Goal: Task Accomplishment & Management: Complete application form

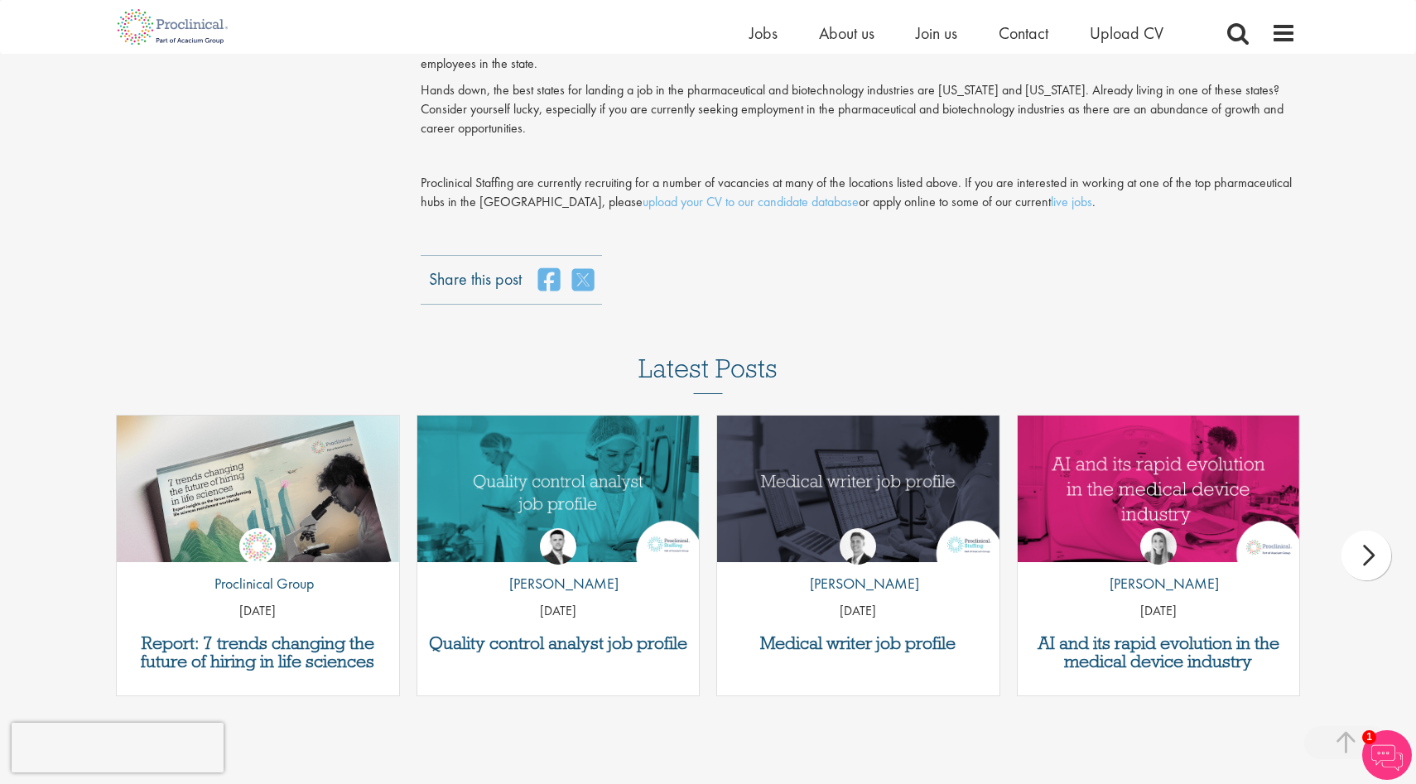
scroll to position [2162, 0]
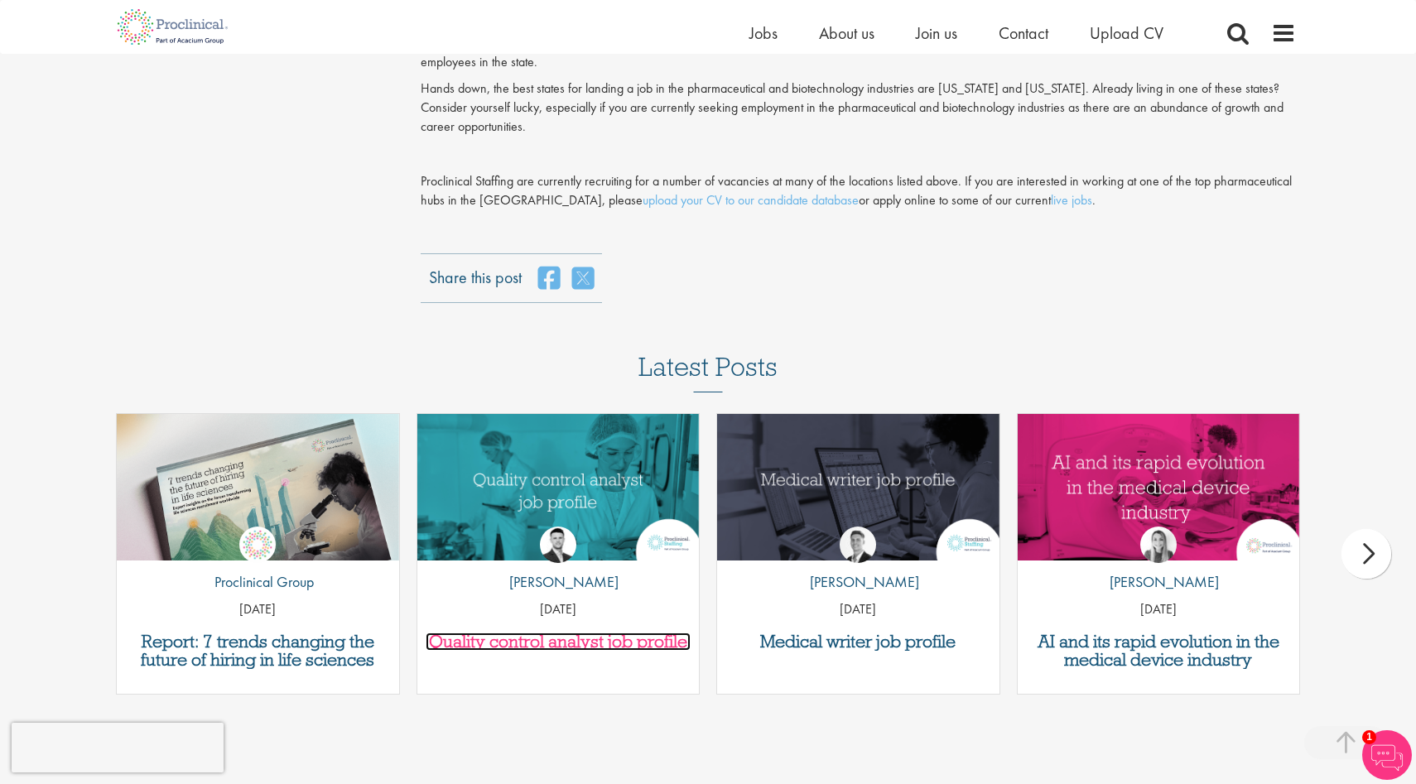
click at [573, 633] on h3 "Quality control analyst job profile" at bounding box center [559, 642] width 266 height 18
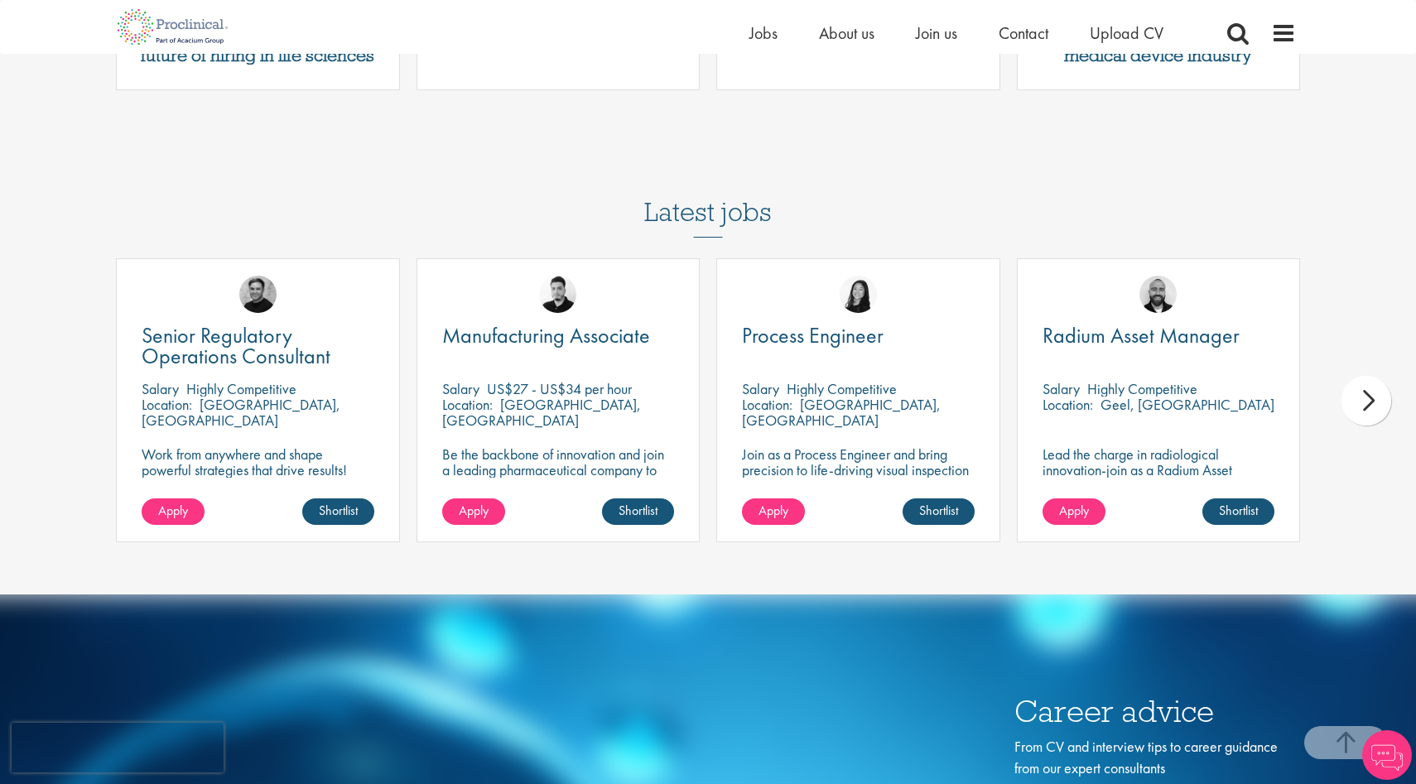
scroll to position [2768, 0]
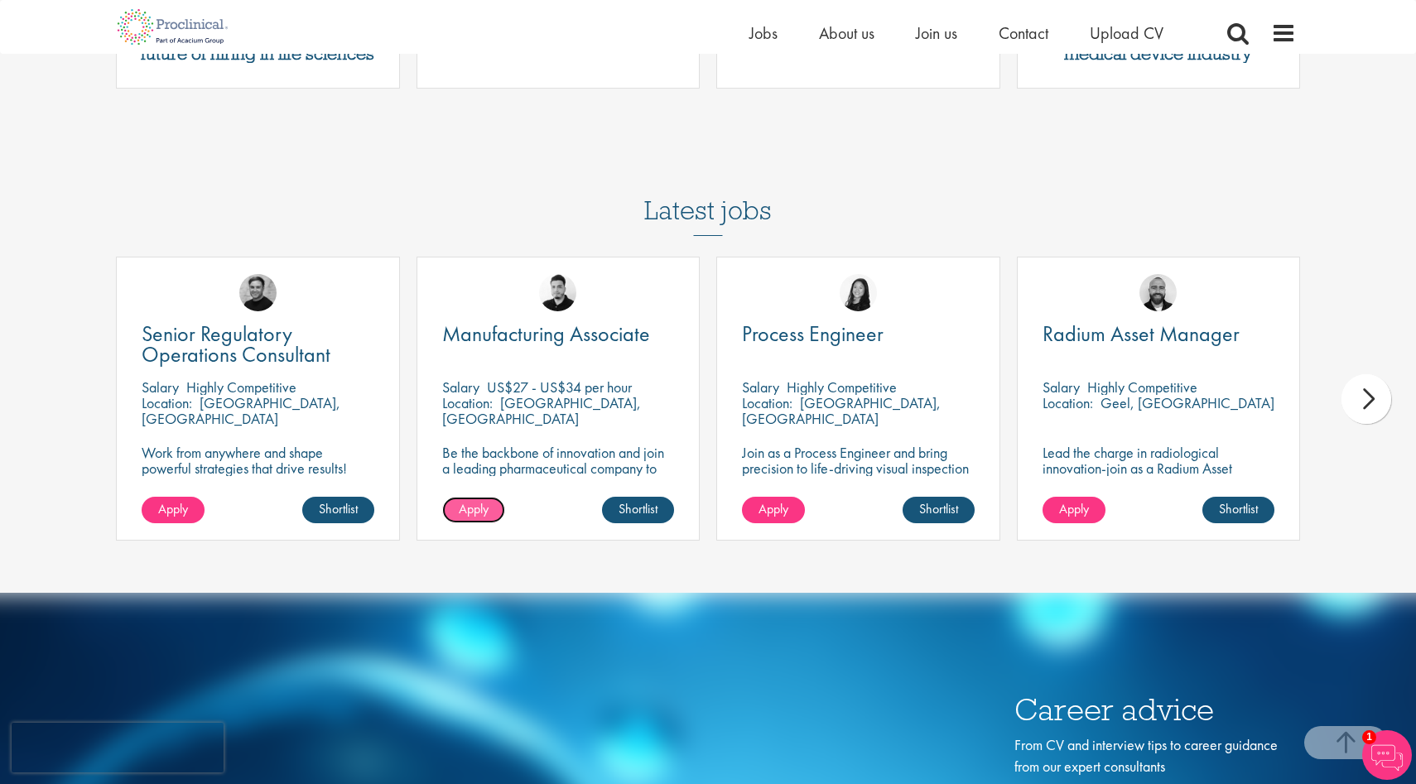
click at [478, 500] on span "Apply" at bounding box center [474, 508] width 30 height 17
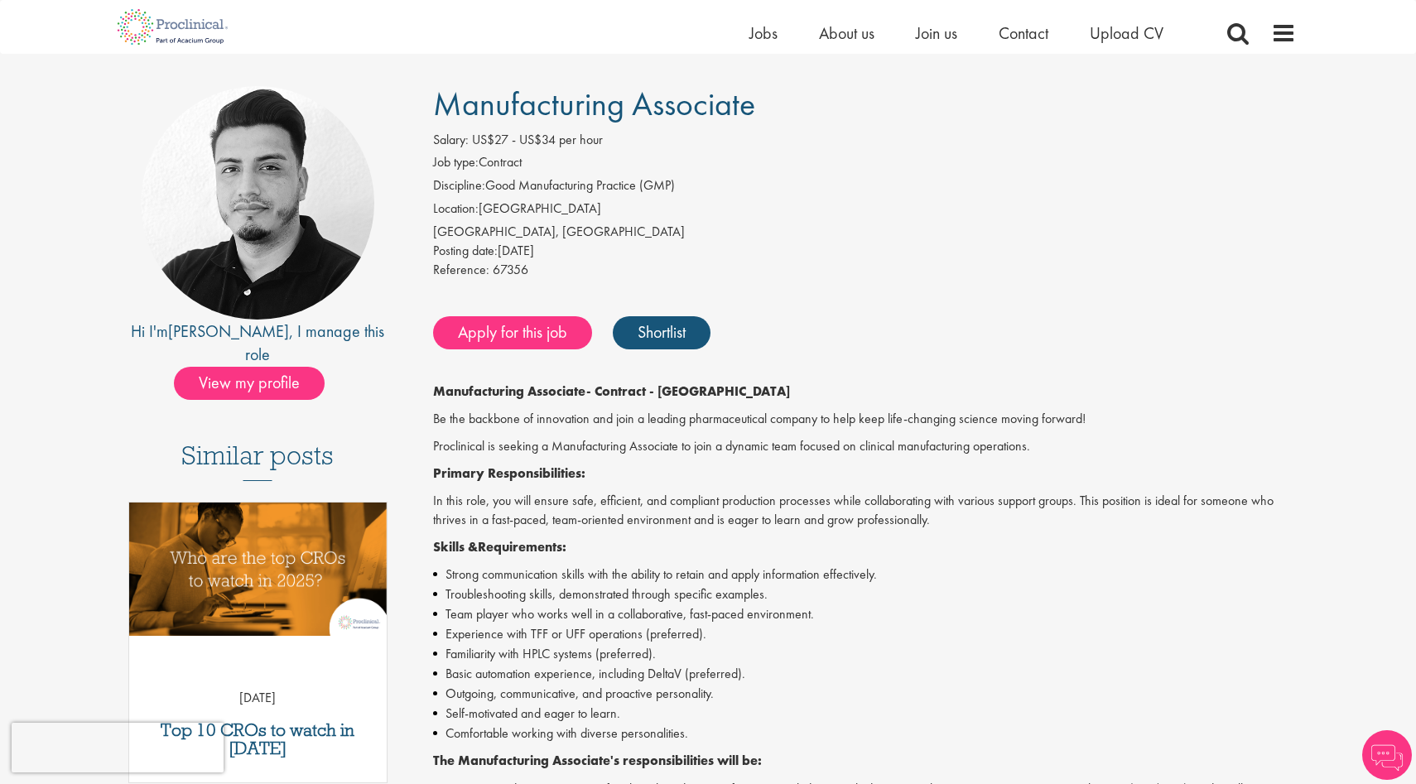
scroll to position [102, 0]
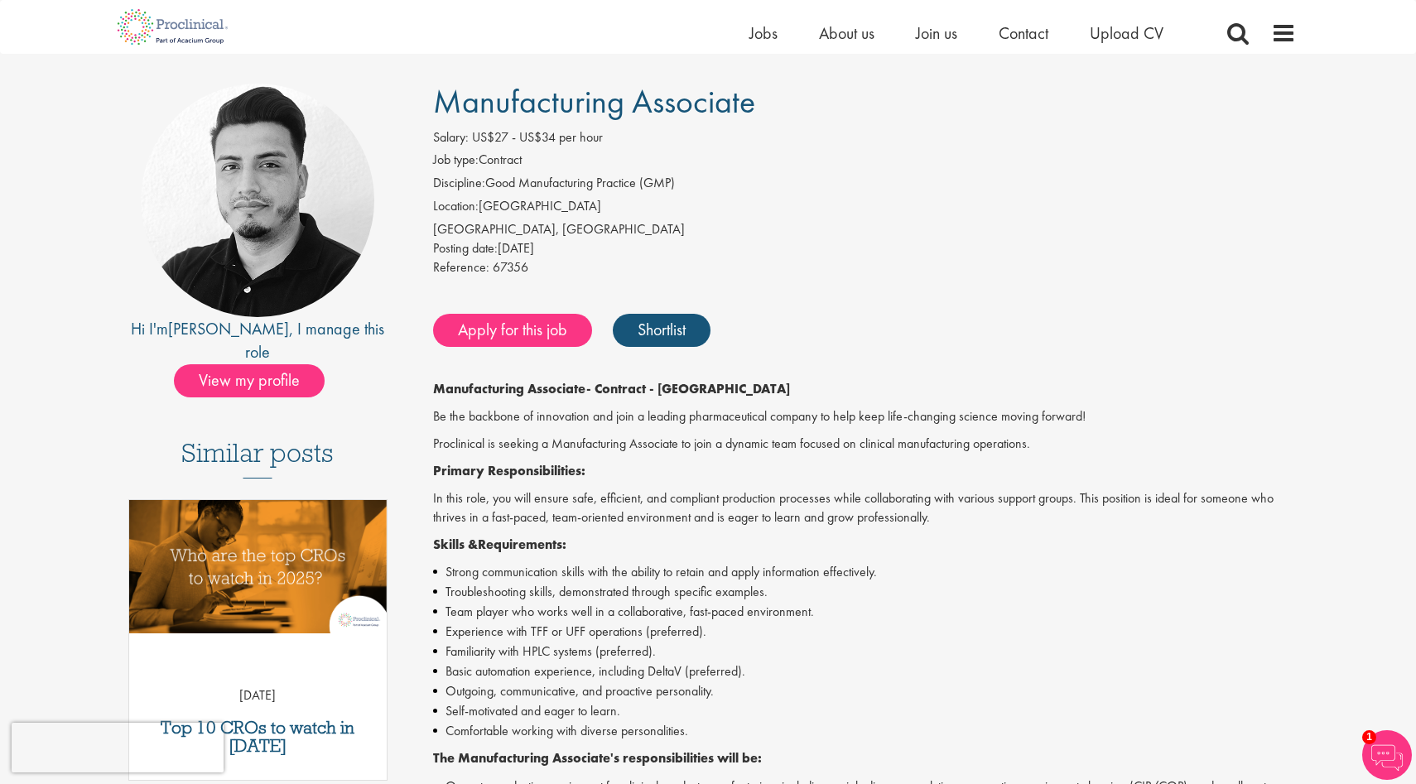
click at [544, 348] on div "Apply for this job Shortlist" at bounding box center [863, 331] width 868 height 50
click at [542, 334] on link "Apply for this job" at bounding box center [512, 330] width 159 height 33
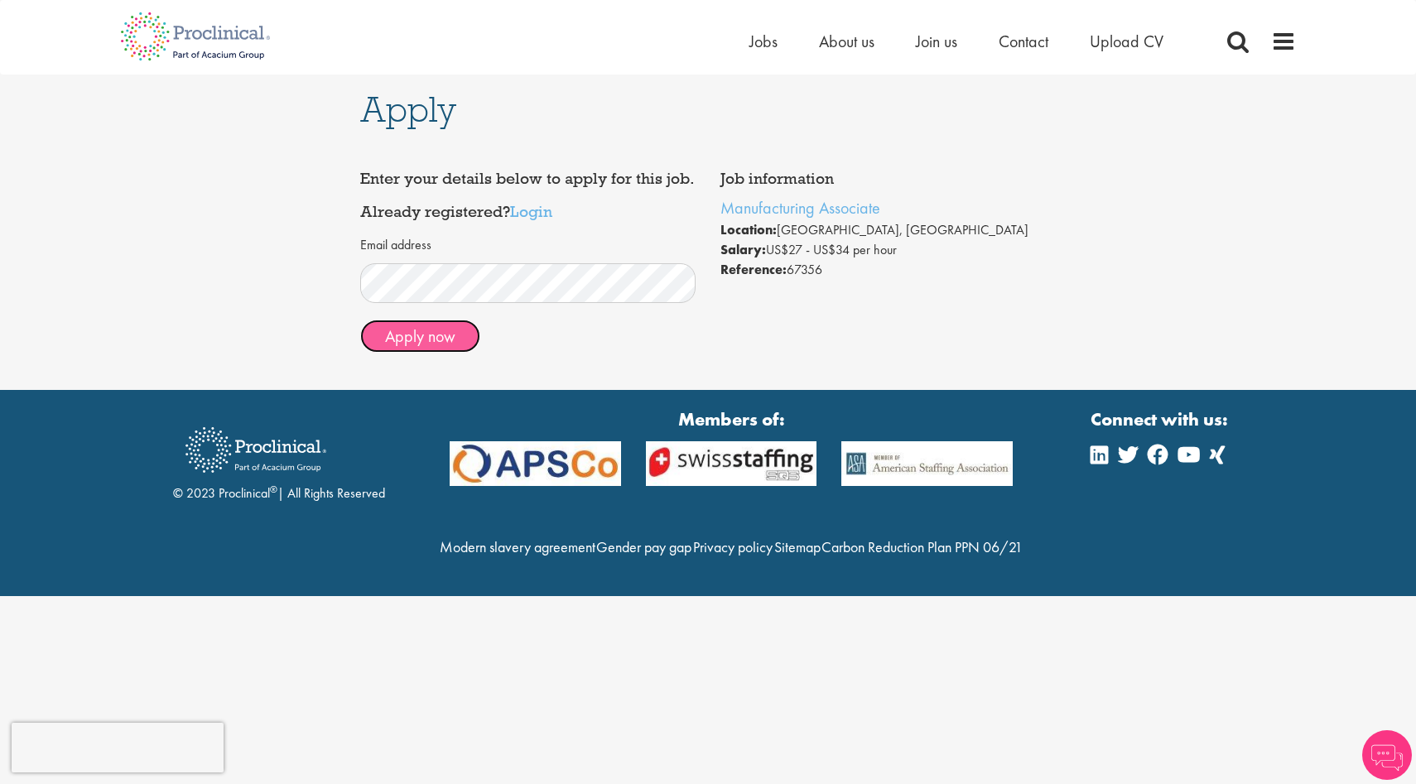
click at [427, 344] on button "Apply now" at bounding box center [420, 336] width 120 height 33
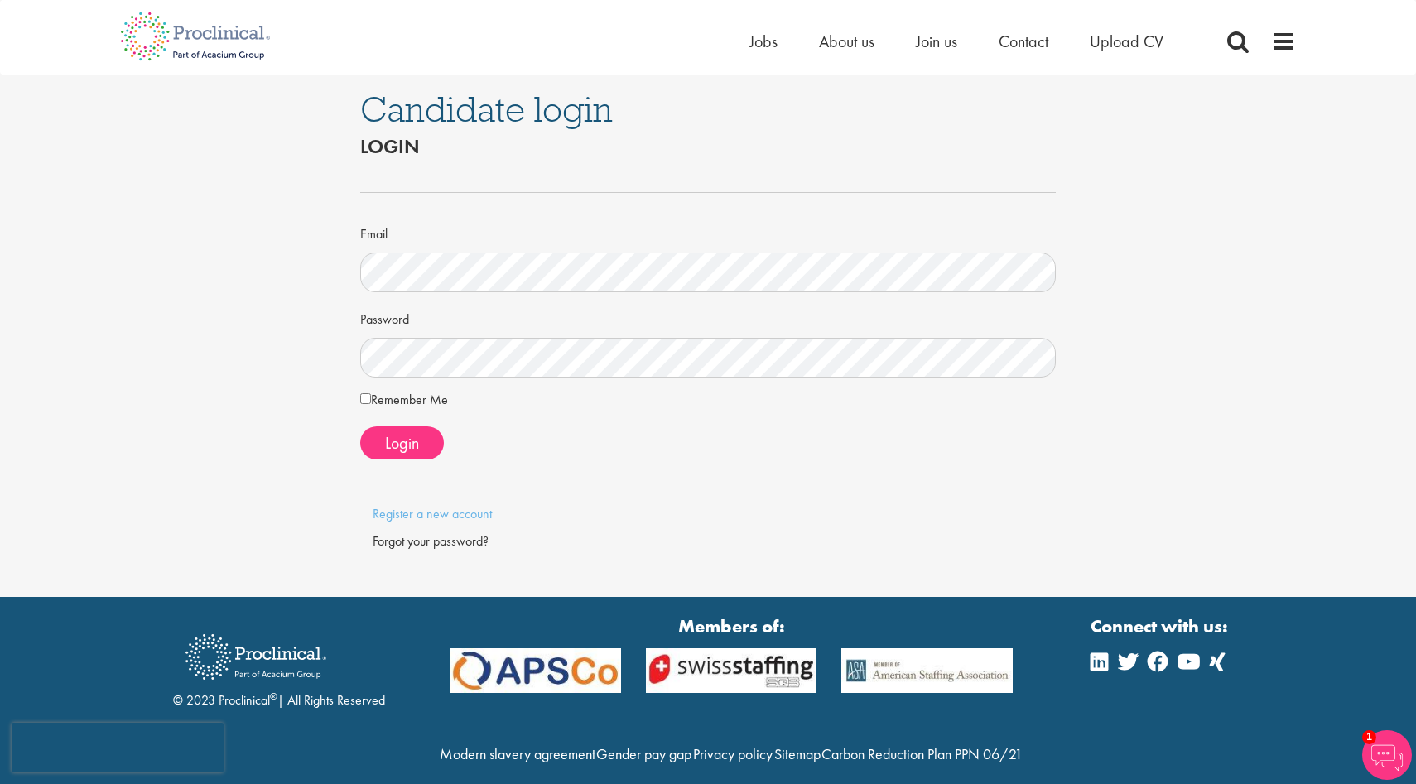
click at [412, 401] on label "Remember Me" at bounding box center [404, 400] width 88 height 20
click at [402, 434] on span "Login" at bounding box center [402, 443] width 34 height 22
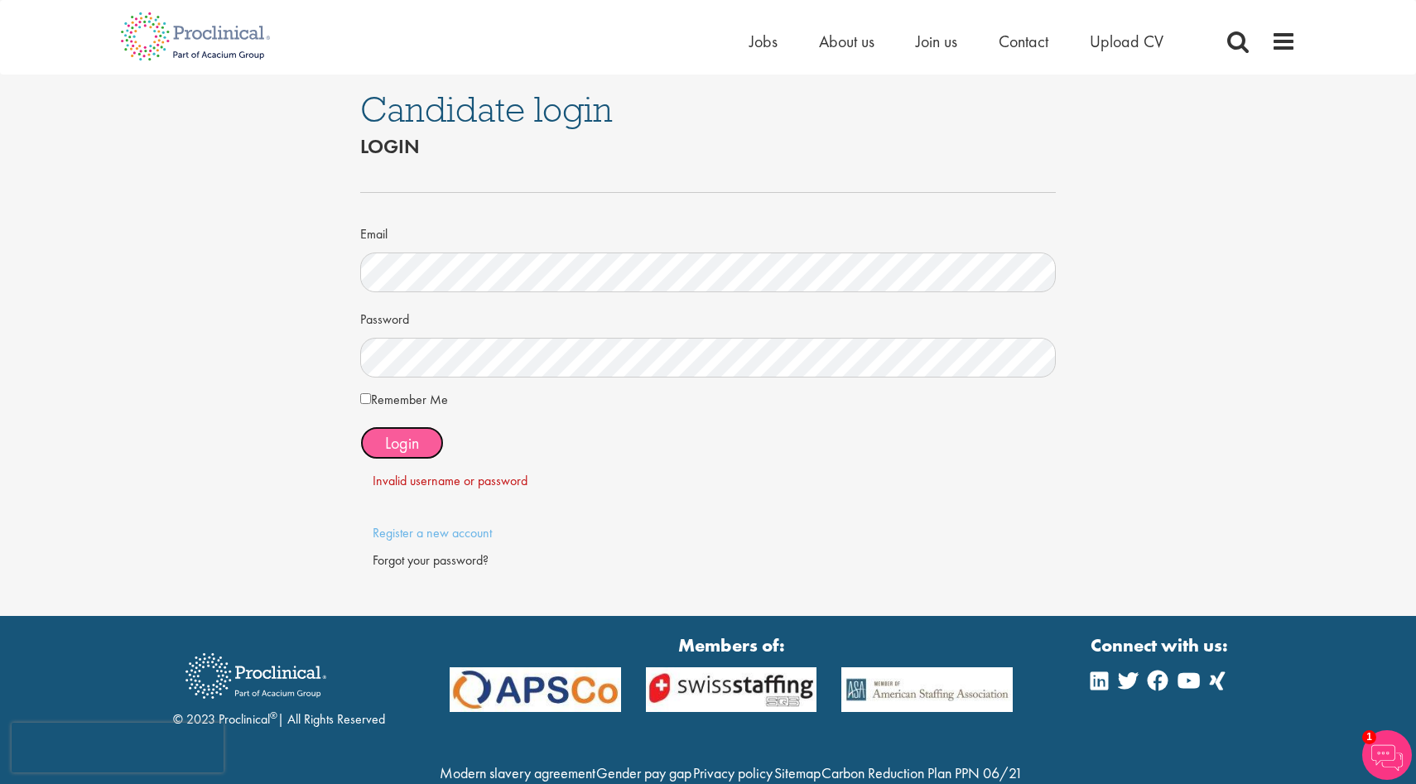
click at [417, 442] on span "Login" at bounding box center [402, 443] width 34 height 22
click at [433, 558] on div "Forgot your password?" at bounding box center [708, 560] width 671 height 19
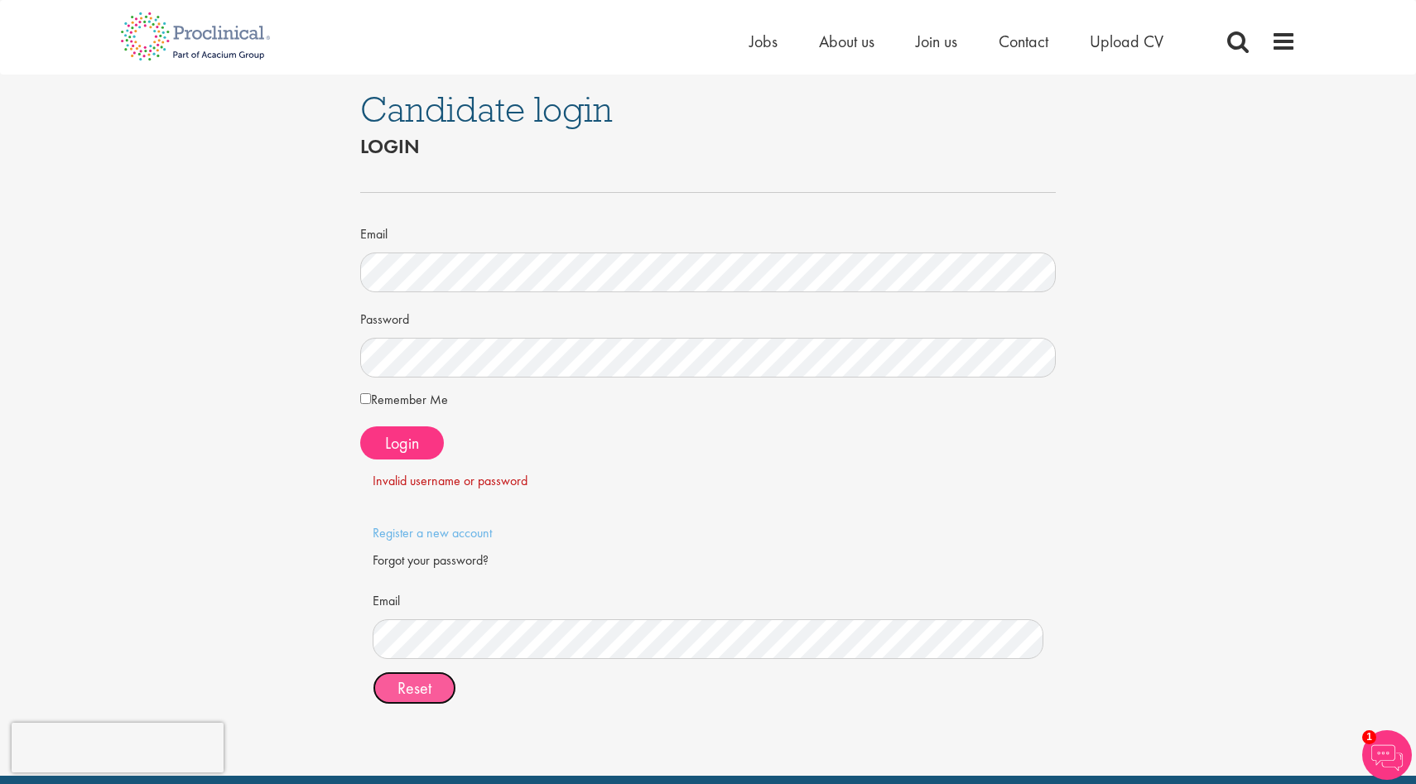
click at [430, 681] on span "Reset" at bounding box center [414, 688] width 34 height 22
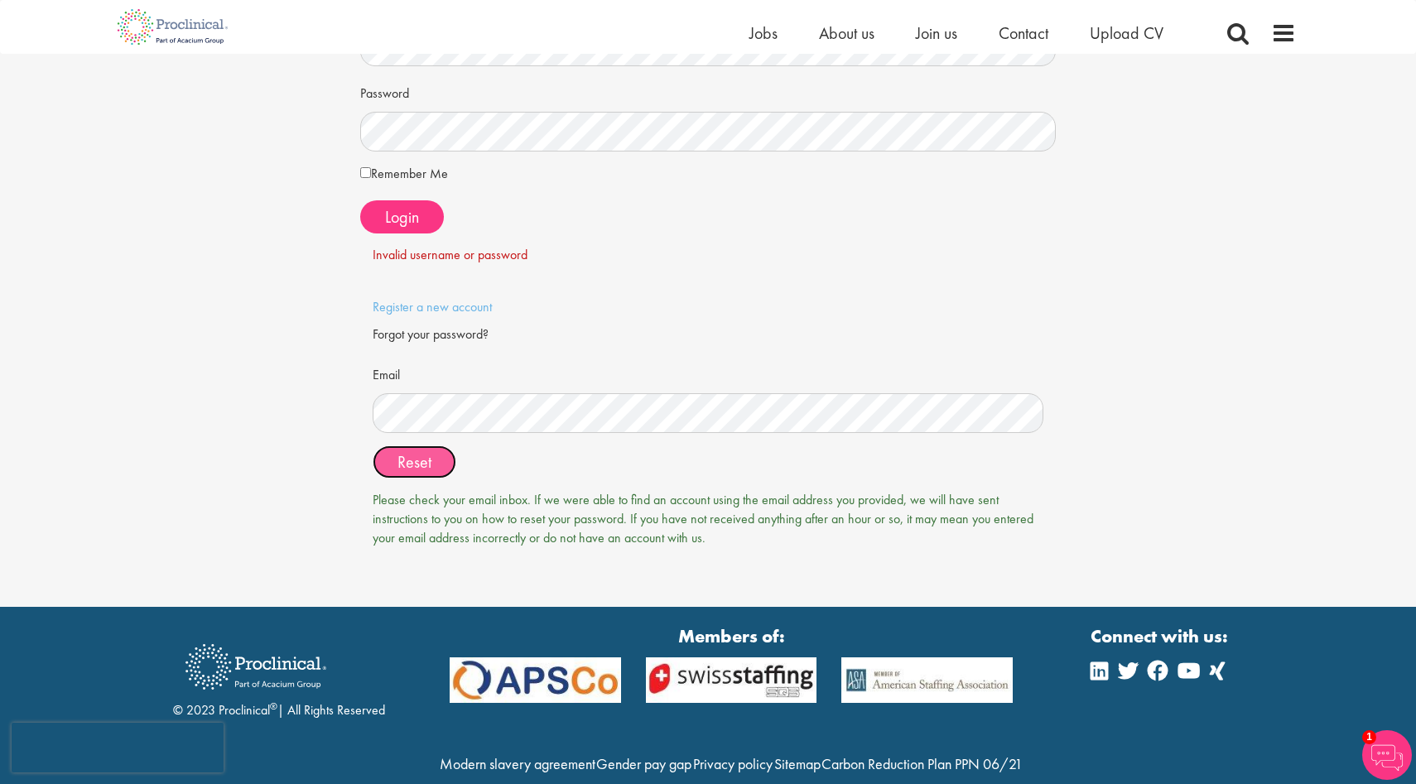
scroll to position [206, 0]
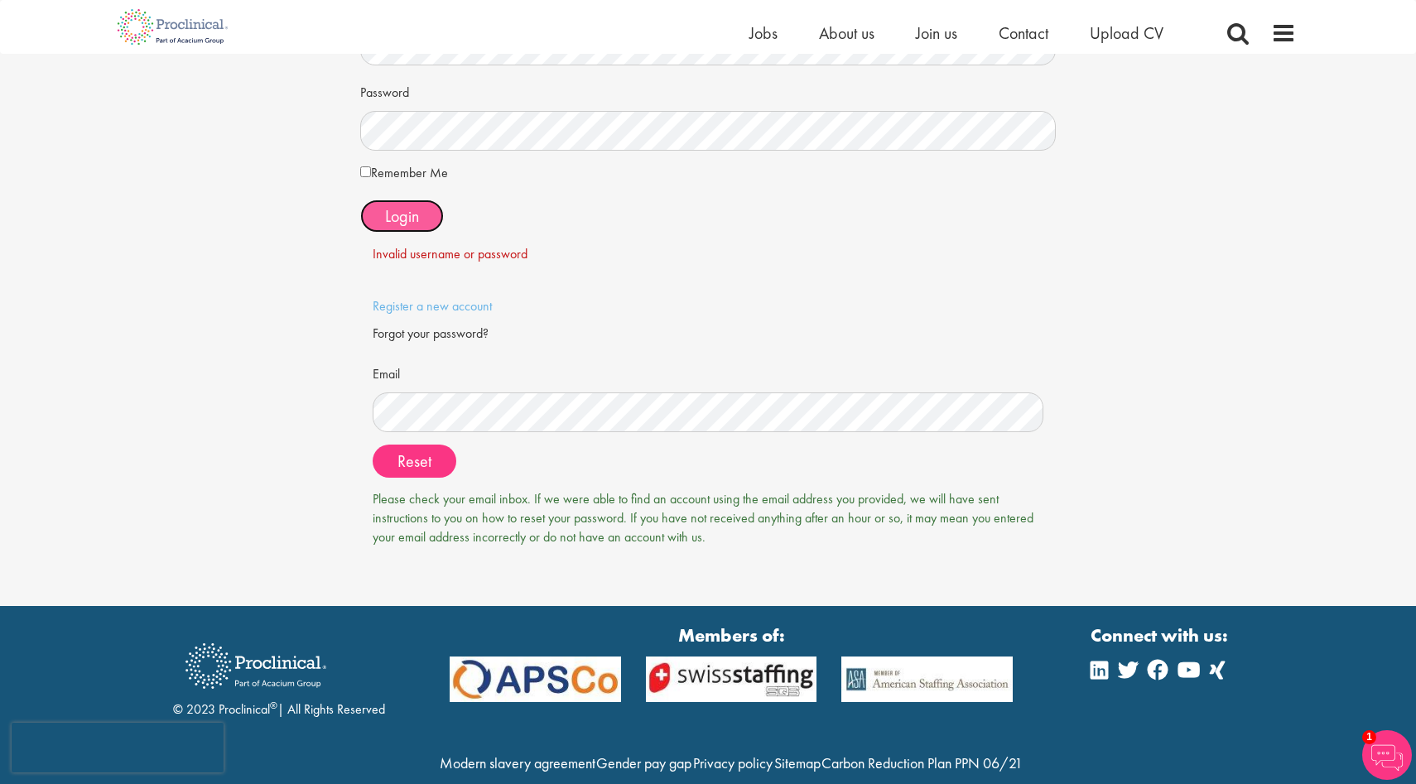
click at [402, 226] on button "Login" at bounding box center [402, 216] width 84 height 33
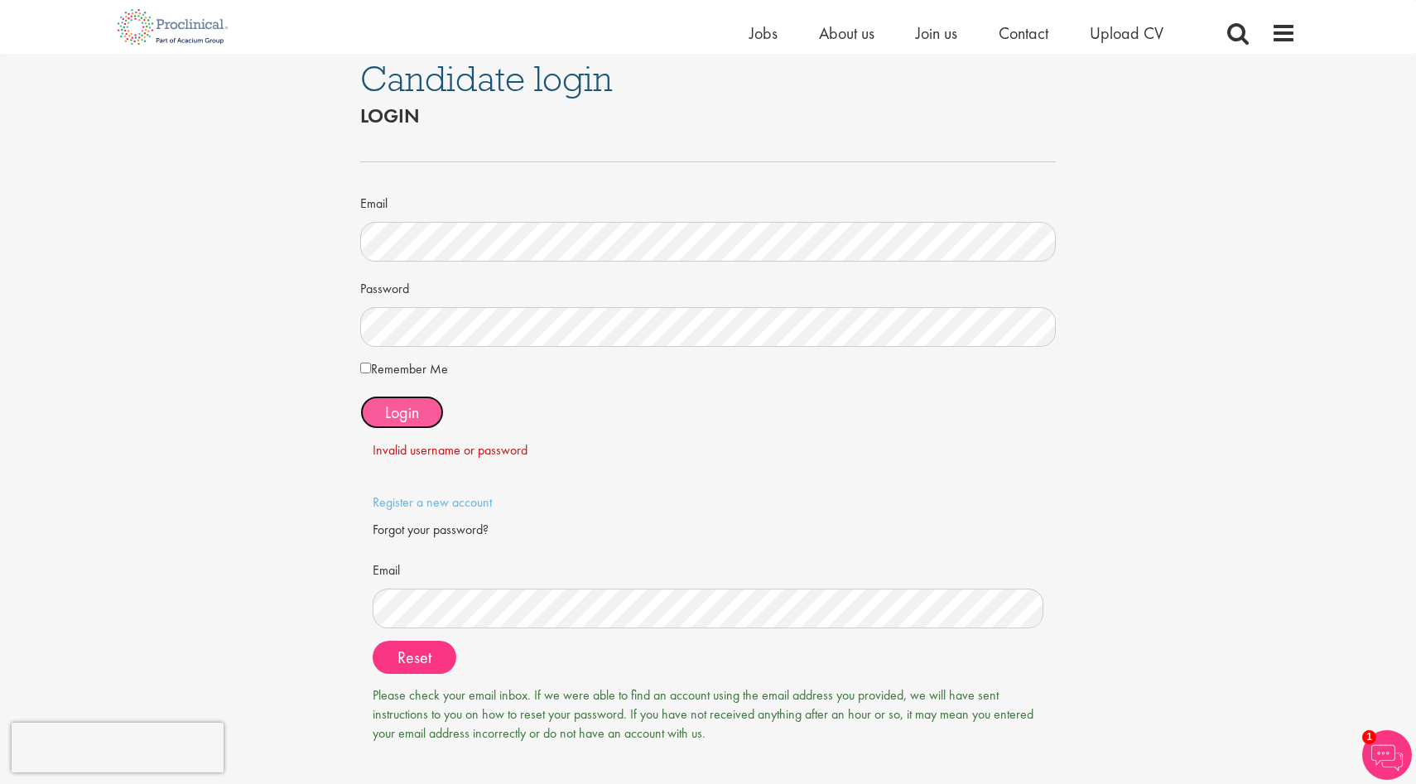
scroll to position [0, 0]
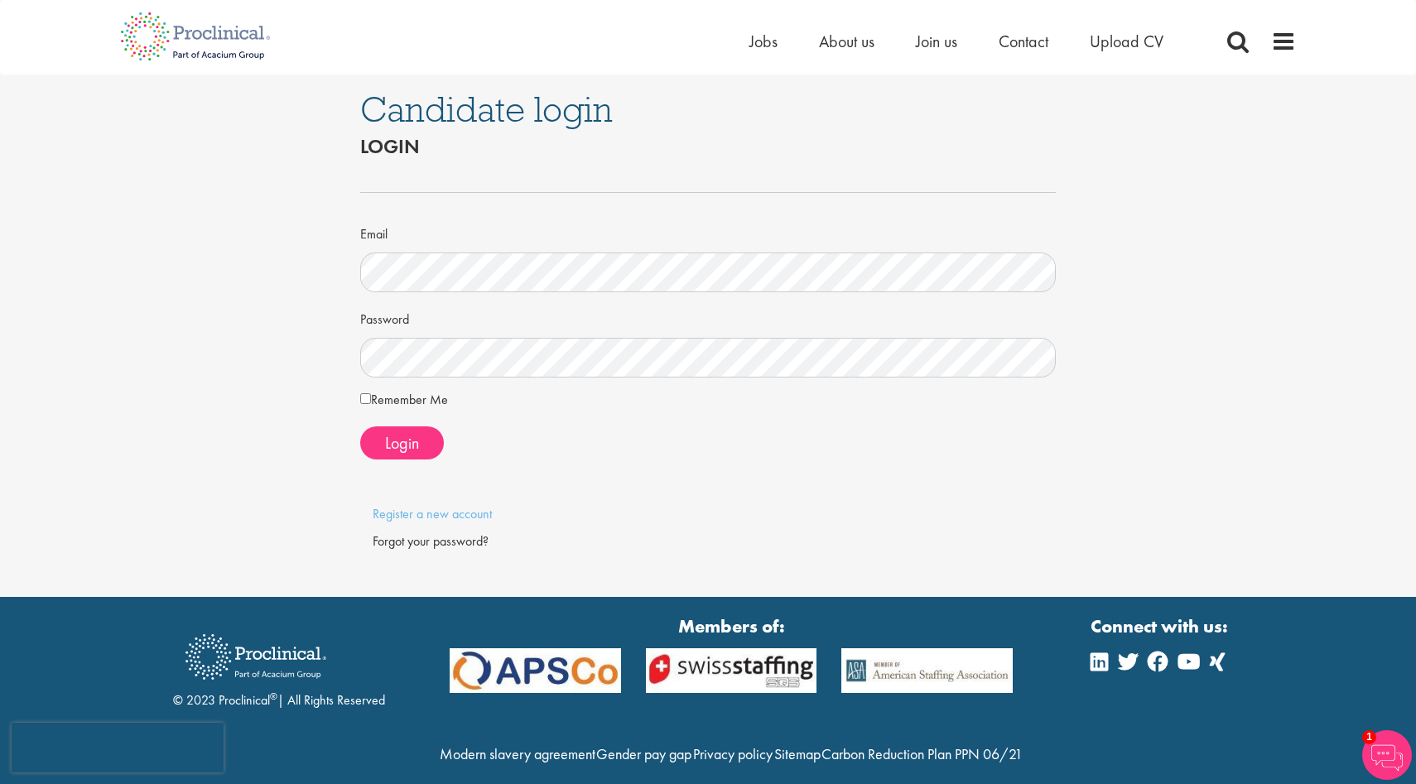
click at [406, 403] on label "Remember Me" at bounding box center [404, 400] width 88 height 20
click at [400, 451] on span "Login" at bounding box center [402, 443] width 34 height 22
